Goal: Task Accomplishment & Management: Complete application form

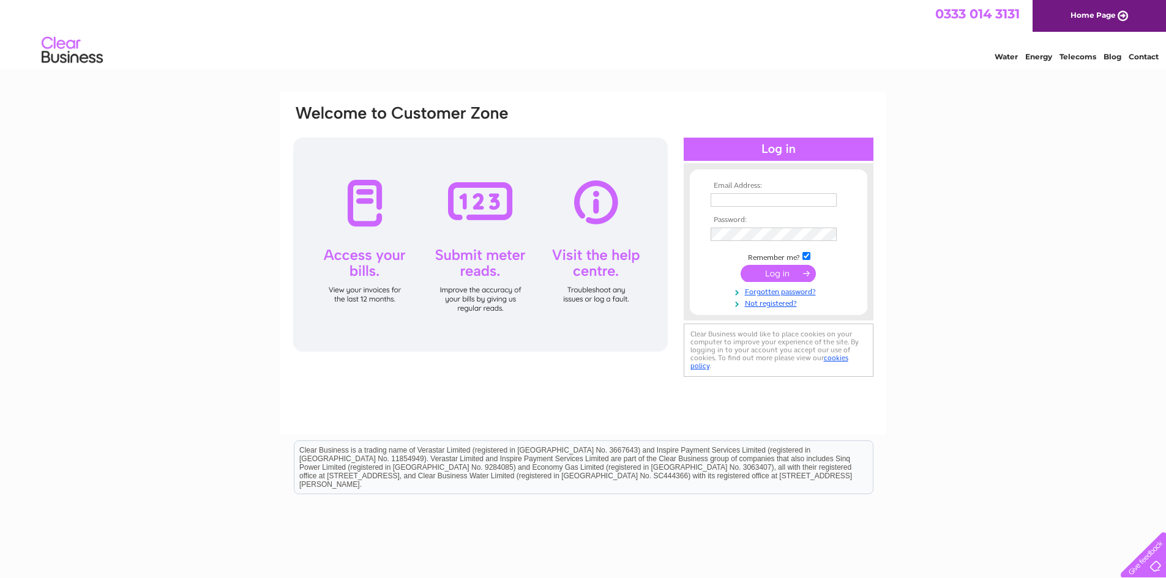
click at [744, 201] on input "text" at bounding box center [774, 199] width 126 height 13
type input "[EMAIL_ADDRESS][DOMAIN_NAME]"
click at [785, 303] on link "Not registered?" at bounding box center [780, 304] width 139 height 12
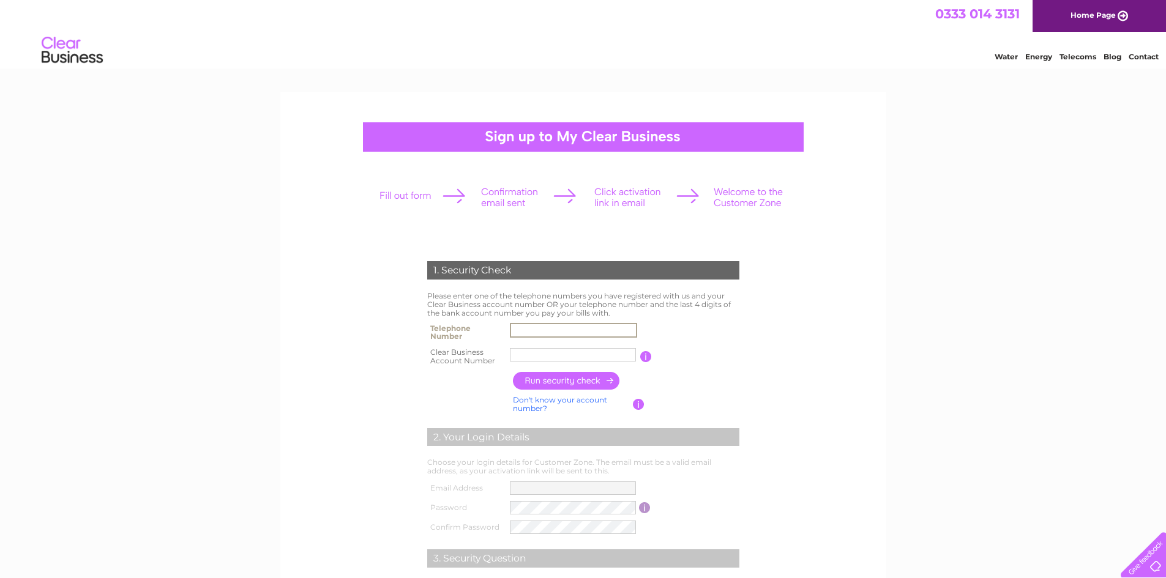
click at [531, 325] on input "text" at bounding box center [573, 330] width 127 height 15
type input "01417783343"
click at [572, 354] on input "JB TAXI A" at bounding box center [573, 354] width 126 height 13
type input "J"
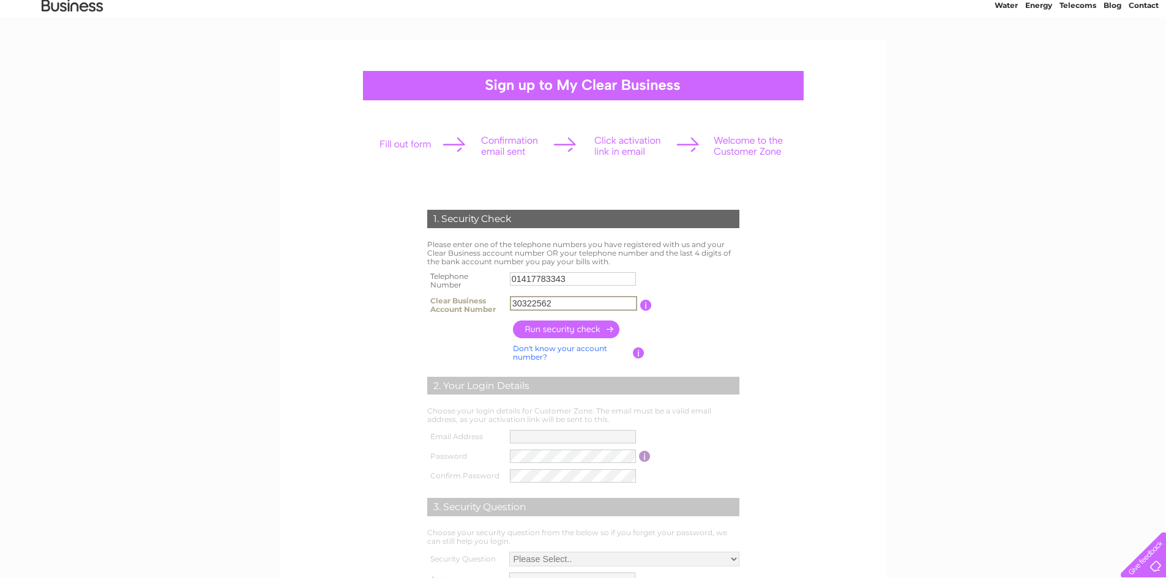
scroll to position [122, 0]
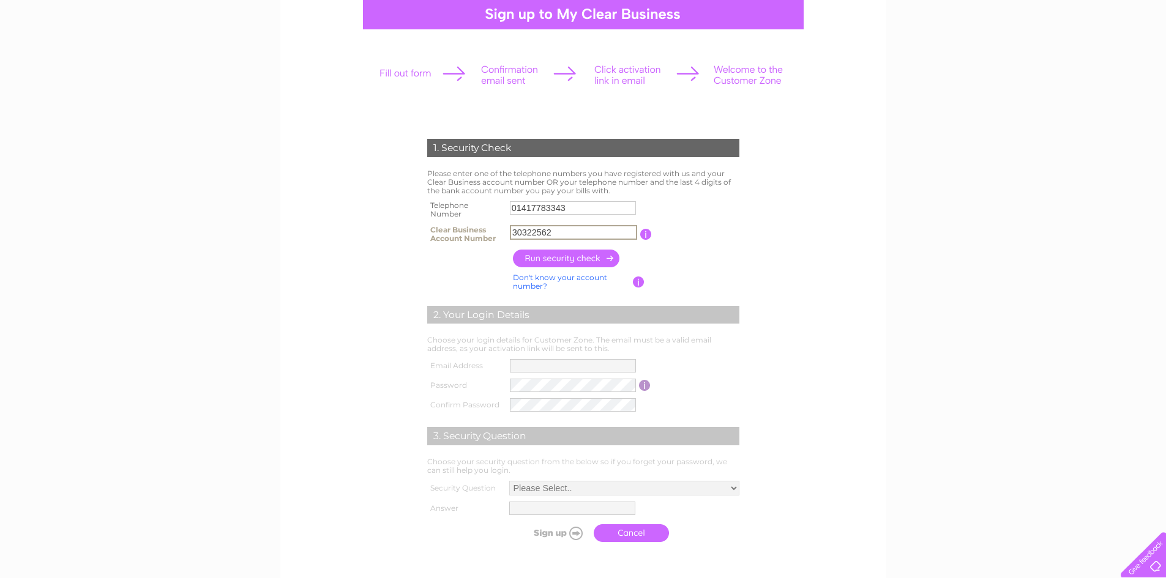
type input "30322562"
click at [588, 256] on input "button" at bounding box center [567, 259] width 108 height 18
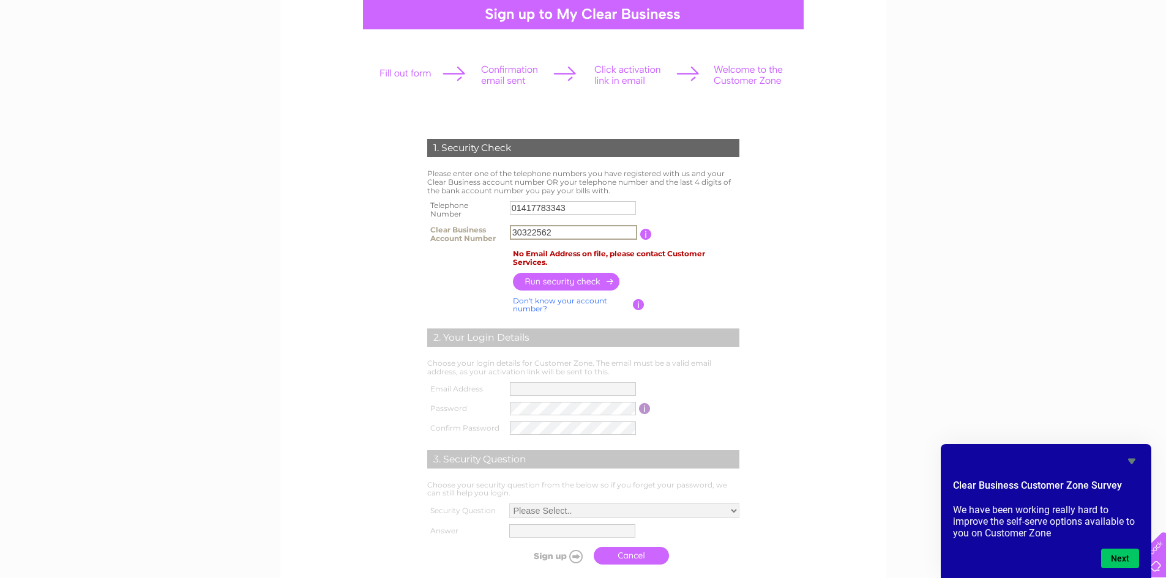
click at [585, 230] on input "30322562" at bounding box center [573, 232] width 127 height 15
click at [1132, 460] on icon "Hide survey" at bounding box center [1131, 462] width 7 height 6
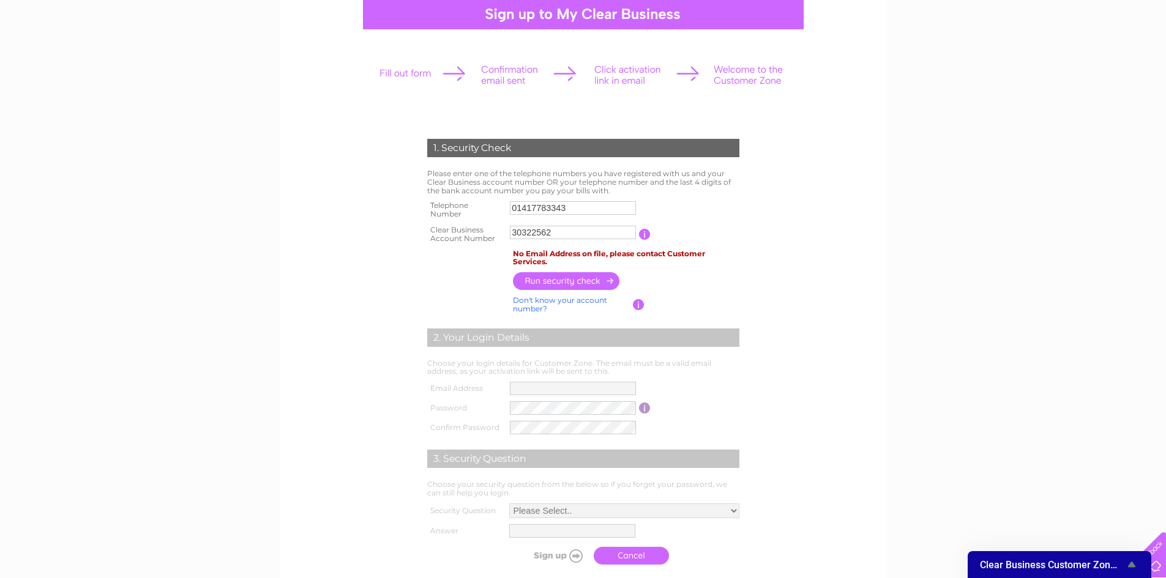
click at [546, 300] on link "Don't know your account number?" at bounding box center [560, 305] width 94 height 18
click at [1131, 562] on icon "Show survey - Clear Business Customer Zone Survey" at bounding box center [1132, 565] width 15 height 15
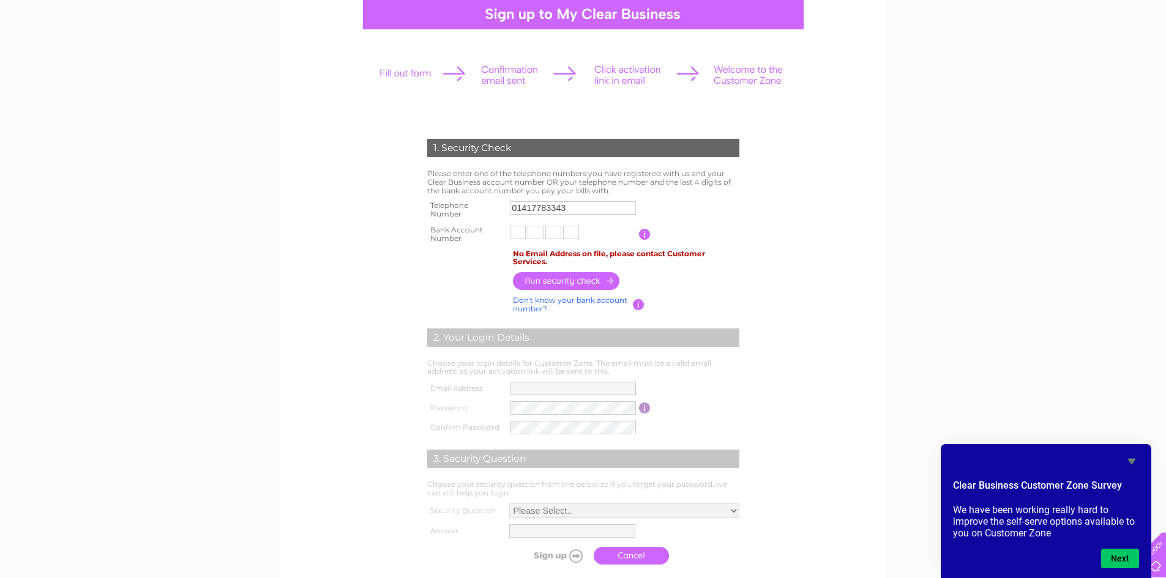
click at [1129, 461] on icon "Hide survey" at bounding box center [1132, 461] width 15 height 15
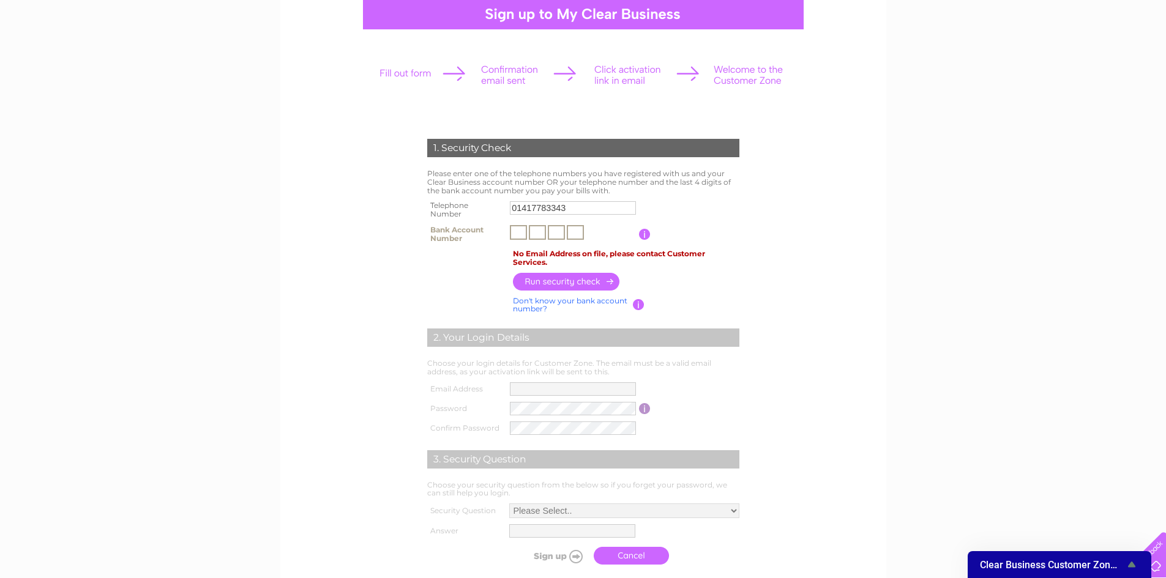
click at [522, 234] on input "text" at bounding box center [518, 232] width 17 height 15
